Goal: Find contact information: Find contact information

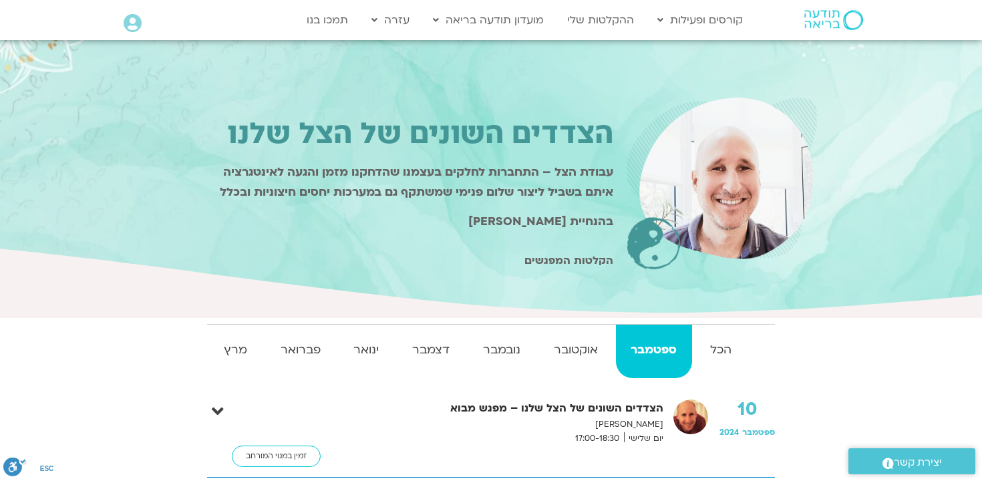
click at [132, 19] on icon at bounding box center [133, 23] width 18 height 19
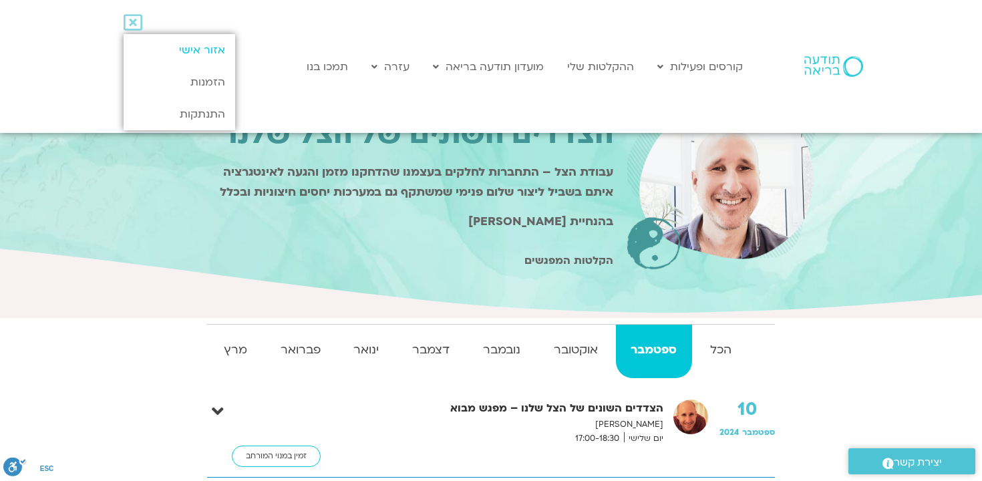
click at [188, 50] on link "אזור אישי" at bounding box center [180, 50] width 112 height 32
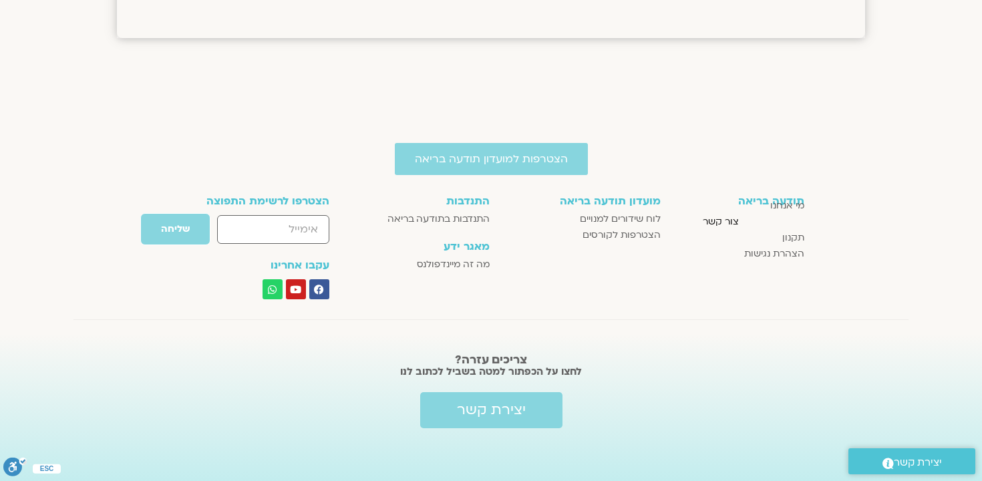
click at [722, 223] on span "צור קשר" at bounding box center [721, 222] width 36 height 16
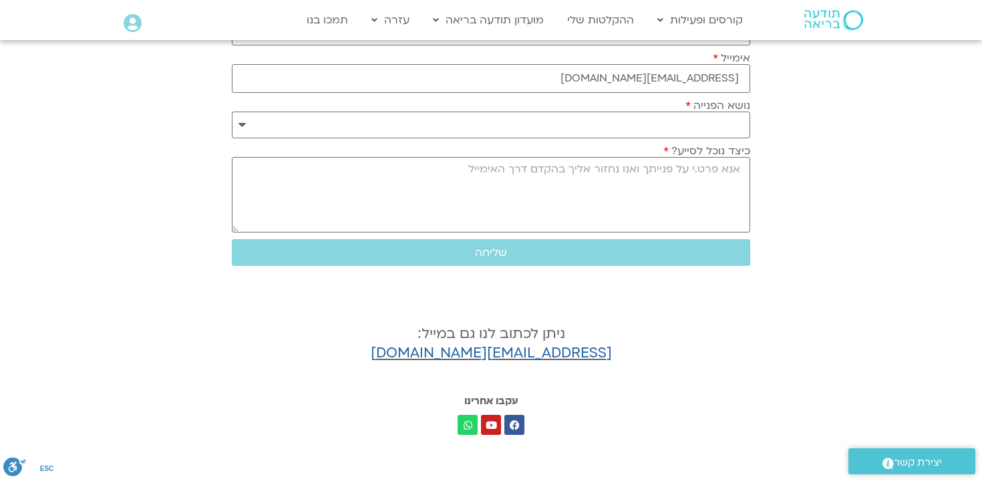
scroll to position [196, 0]
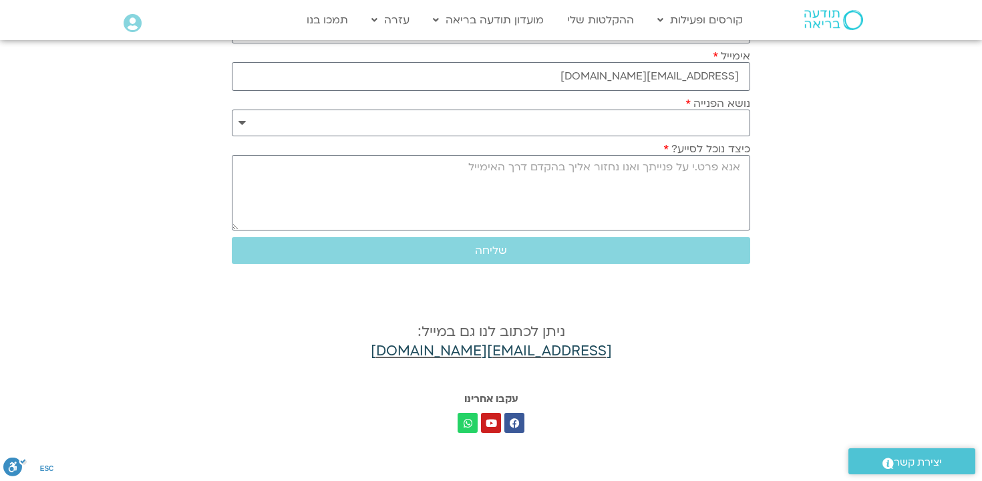
click at [527, 351] on link "[EMAIL_ADDRESS][DOMAIN_NAME]" at bounding box center [491, 350] width 241 height 19
drag, startPoint x: 330, startPoint y: 354, endPoint x: 744, endPoint y: 353, distance: 414.3
click at [745, 353] on h4 "ניתן לכתוב לנו גם במייל: support@mindfulspaceilhelp.freshdesk.com" at bounding box center [491, 342] width 518 height 39
copy link "[EMAIL_ADDRESS][DOMAIN_NAME]"
